Goal: Task Accomplishment & Management: Manage account settings

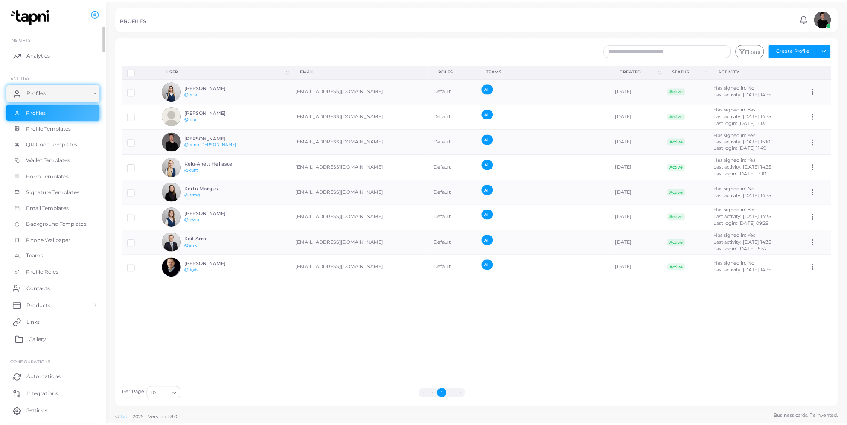
scroll to position [26, 0]
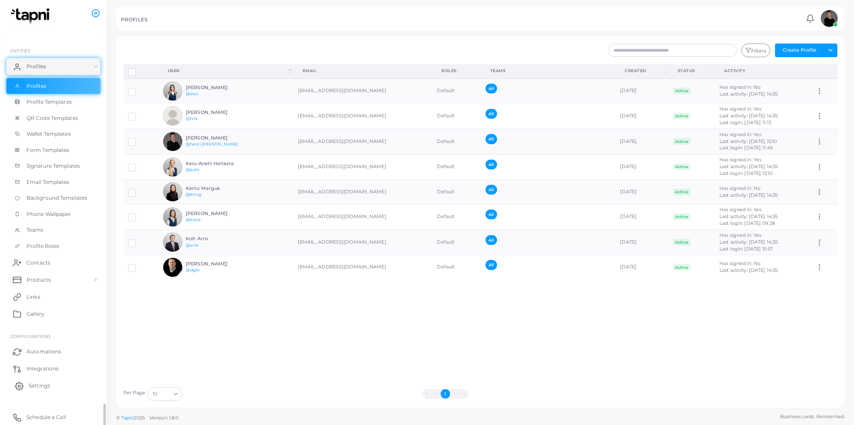
click at [48, 387] on span "Settings" at bounding box center [39, 386] width 21 height 8
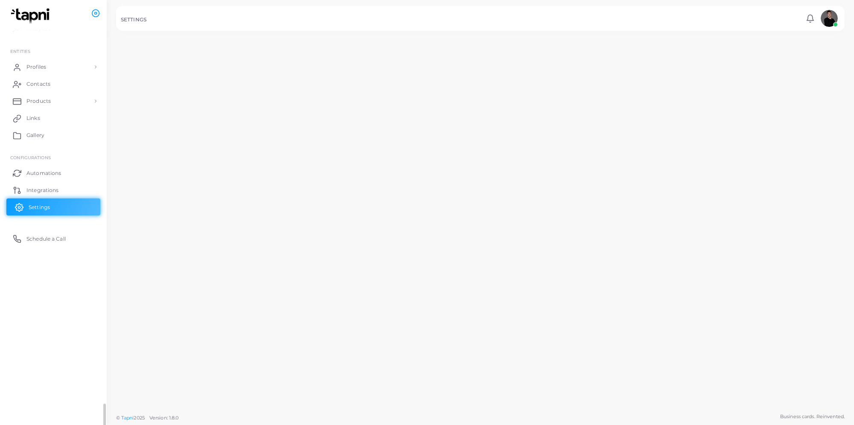
scroll to position [26, 0]
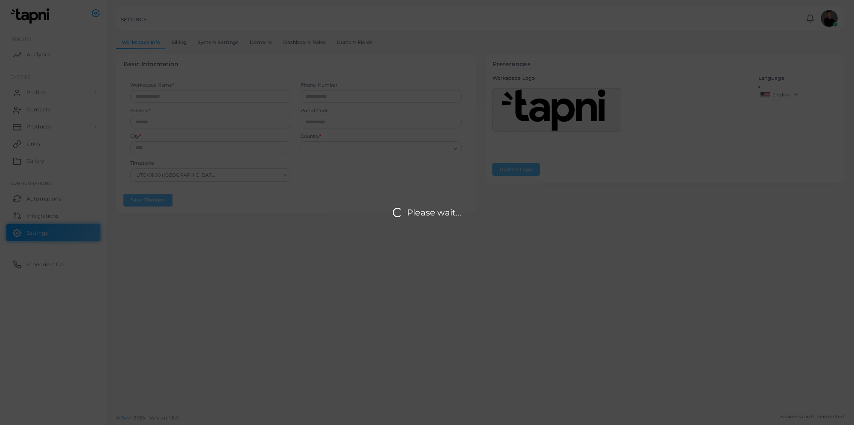
type input "**********"
type input "*********"
type input "**********"
type input "*****"
type input "*******"
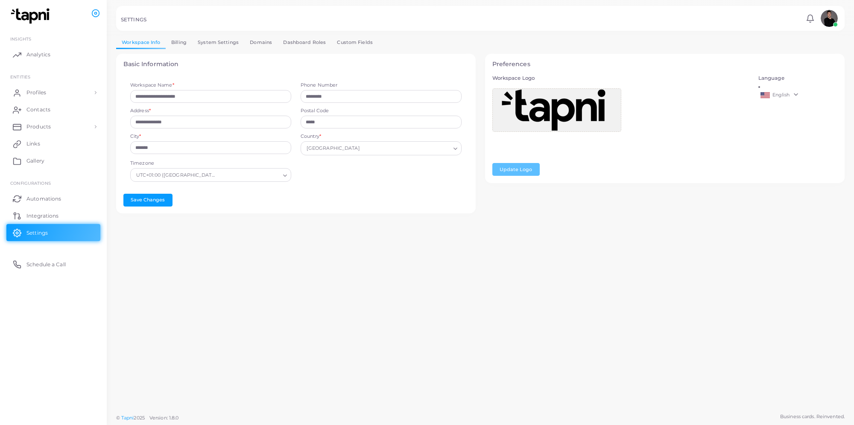
click at [181, 41] on link "Billing" at bounding box center [179, 42] width 26 height 12
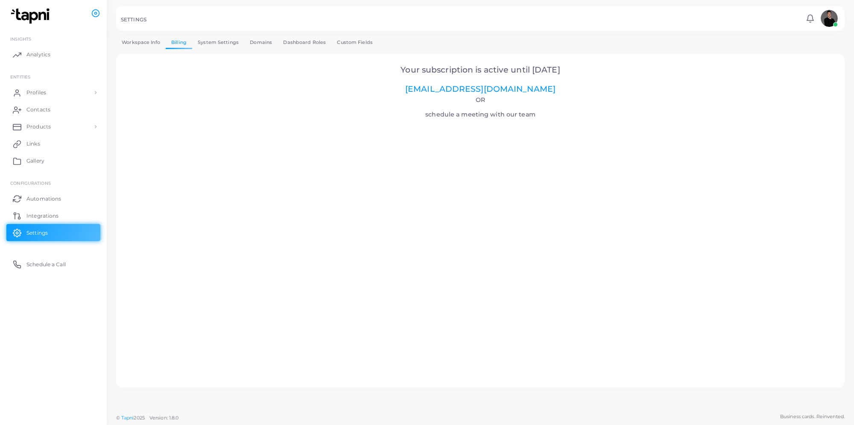
click at [232, 41] on link "System Settings" at bounding box center [218, 42] width 52 height 12
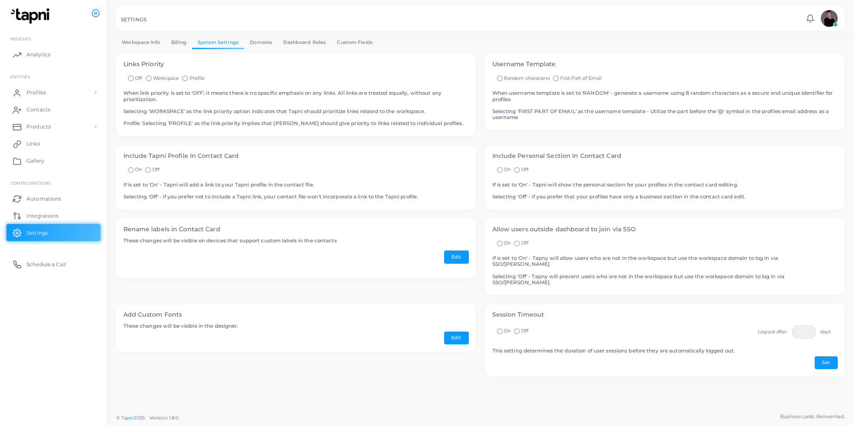
click at [262, 44] on link "Domains" at bounding box center [260, 42] width 33 height 12
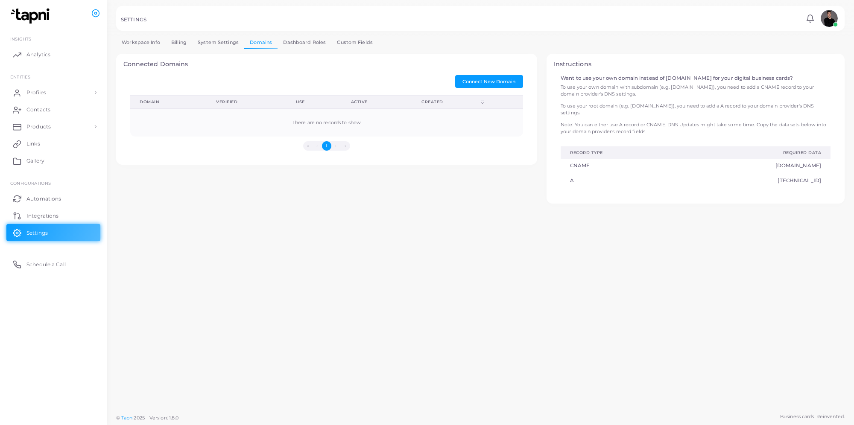
click at [297, 38] on link "Dashboard Roles" at bounding box center [305, 42] width 54 height 12
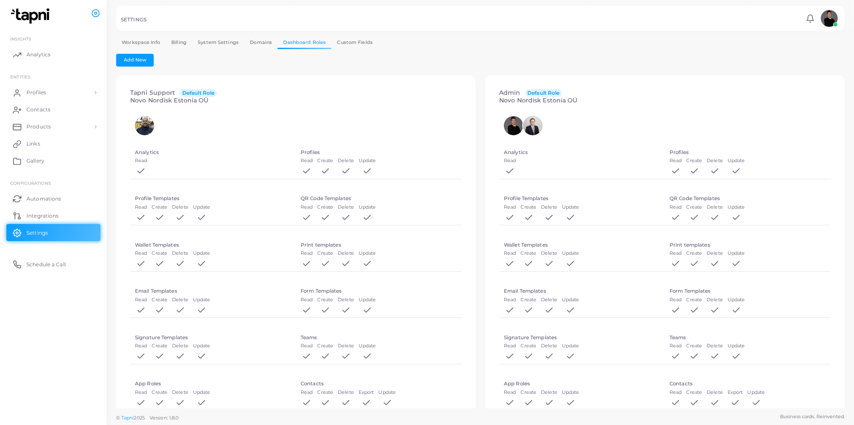
click at [357, 43] on link "Custom Fields" at bounding box center [354, 42] width 47 height 12
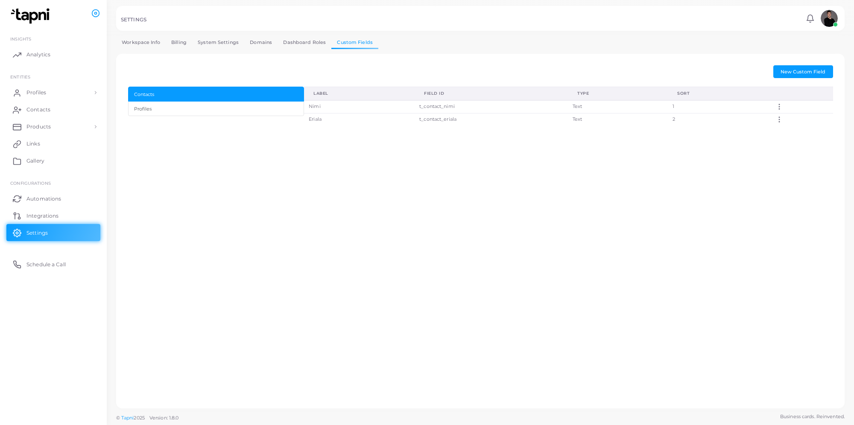
click at [229, 34] on div at bounding box center [427, 18] width 854 height 36
click at [225, 41] on link "System Settings" at bounding box center [218, 42] width 52 height 12
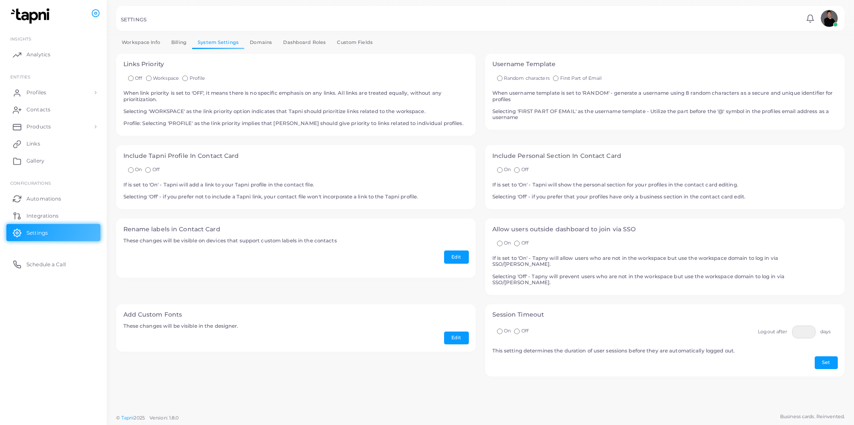
click at [173, 39] on link "Billing" at bounding box center [179, 42] width 26 height 12
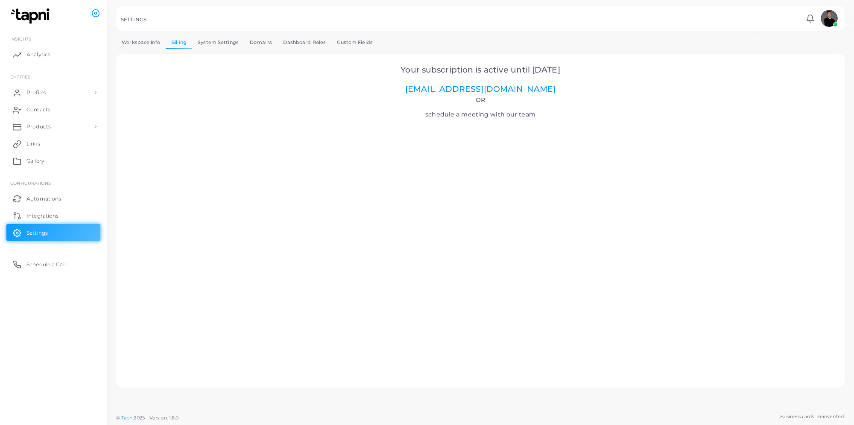
click at [159, 46] on link "Workspace Info" at bounding box center [141, 42] width 50 height 12
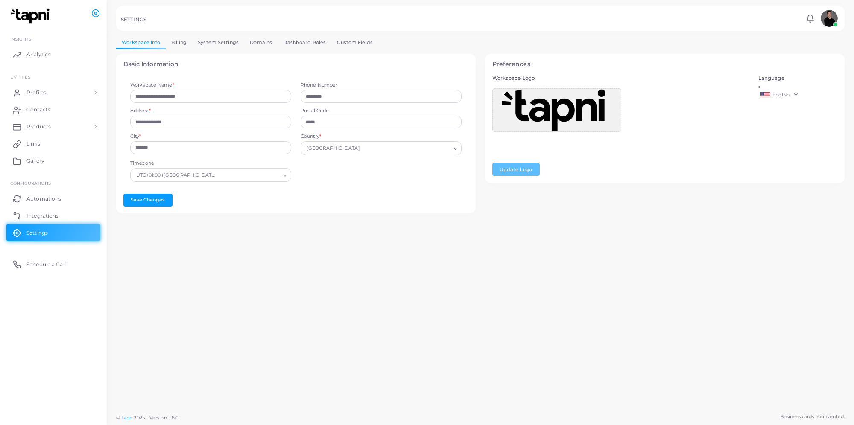
click at [188, 44] on link "Billing" at bounding box center [179, 42] width 26 height 12
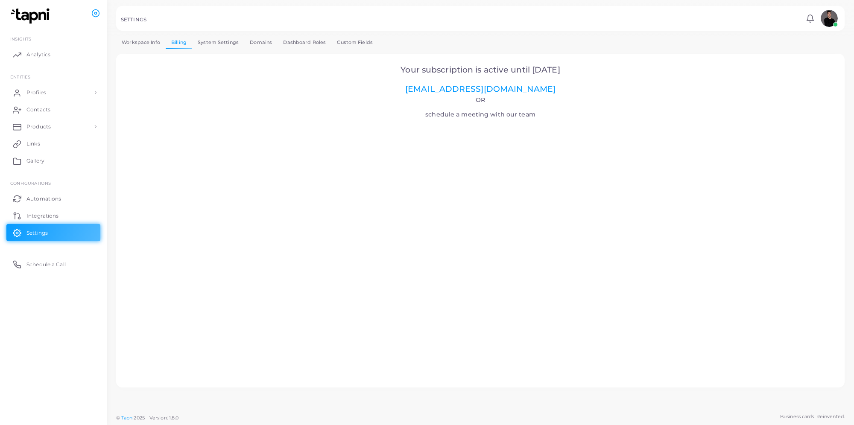
click at [141, 38] on link "Workspace Info" at bounding box center [141, 42] width 50 height 12
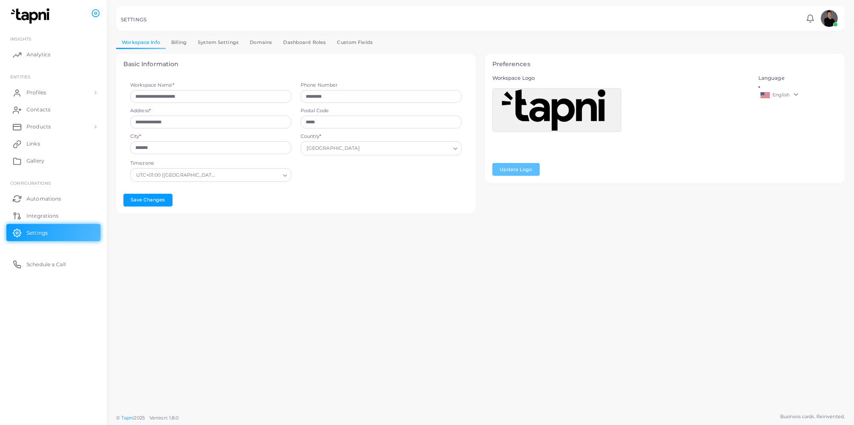
click at [178, 41] on link "Billing" at bounding box center [179, 42] width 26 height 12
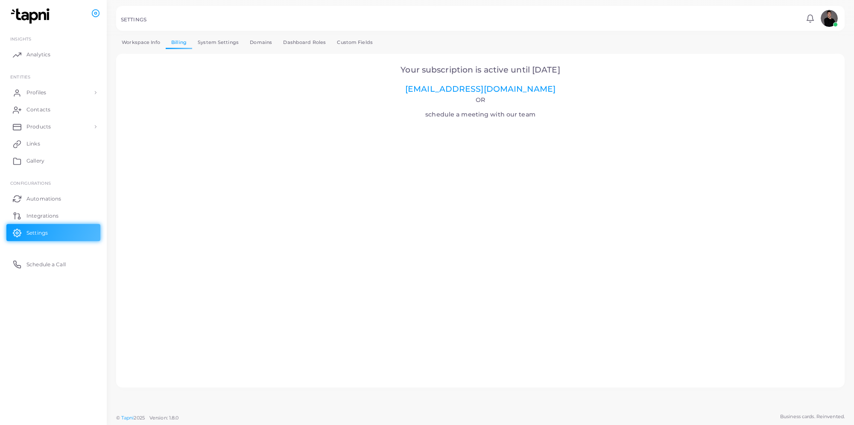
click at [225, 34] on div at bounding box center [427, 18] width 854 height 36
click at [222, 41] on link "System Settings" at bounding box center [218, 42] width 52 height 12
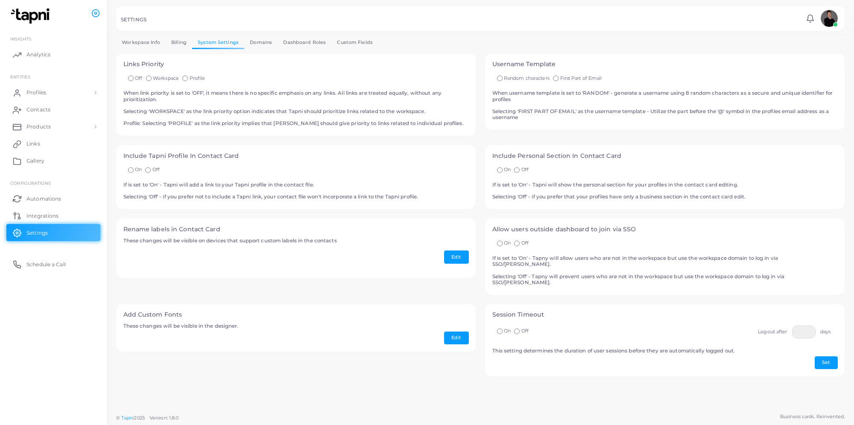
click at [251, 44] on link "Domains" at bounding box center [260, 42] width 33 height 12
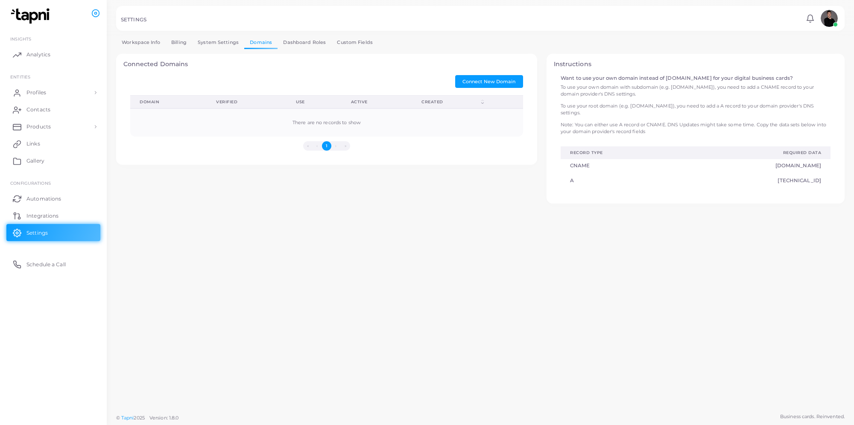
click at [292, 44] on link "Dashboard Roles" at bounding box center [305, 42] width 54 height 12
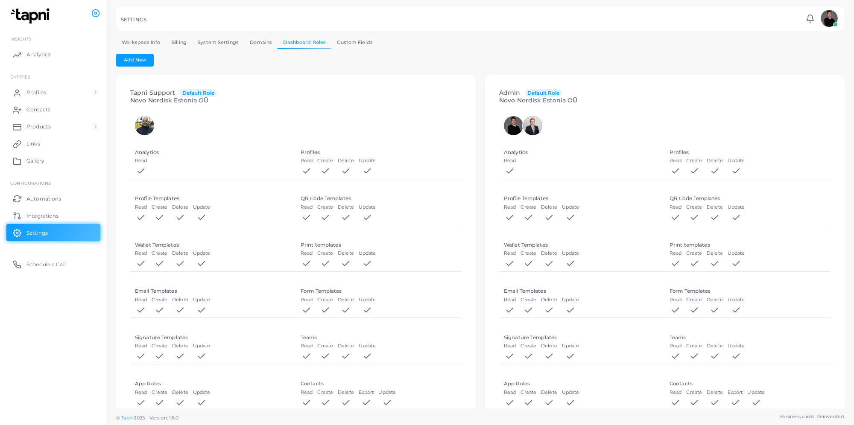
click at [351, 41] on link "Custom Fields" at bounding box center [354, 42] width 47 height 12
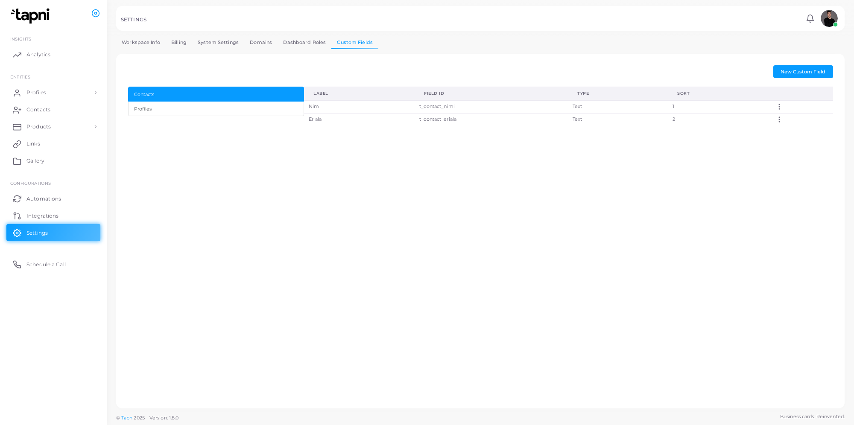
click at [147, 44] on link "Workspace Info" at bounding box center [141, 42] width 50 height 12
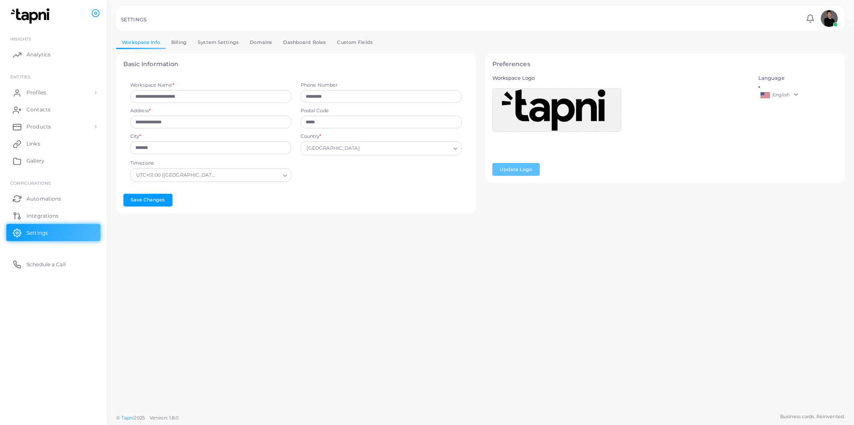
click at [827, 12] on img at bounding box center [829, 18] width 17 height 17
click at [802, 50] on li "[PERSON_NAME] ([EMAIL_ADDRESS][DOMAIN_NAME])" at bounding box center [805, 51] width 70 height 27
click at [807, 20] on icon at bounding box center [810, 18] width 7 height 6
click at [717, 24] on div "SETTINGS" at bounding box center [462, 21] width 682 height 9
